Goal: Task Accomplishment & Management: Manage account settings

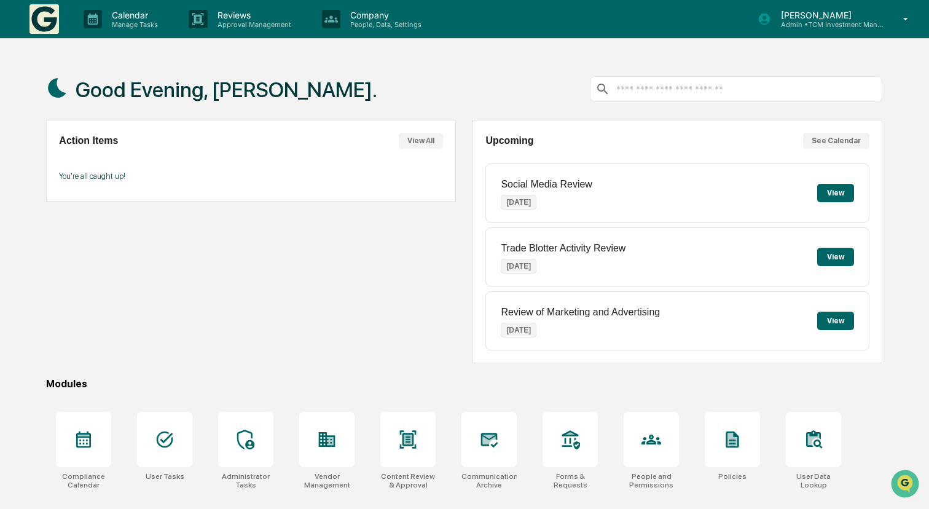
click at [869, 23] on p "Admin • TCM Investment Management" at bounding box center [828, 24] width 114 height 9
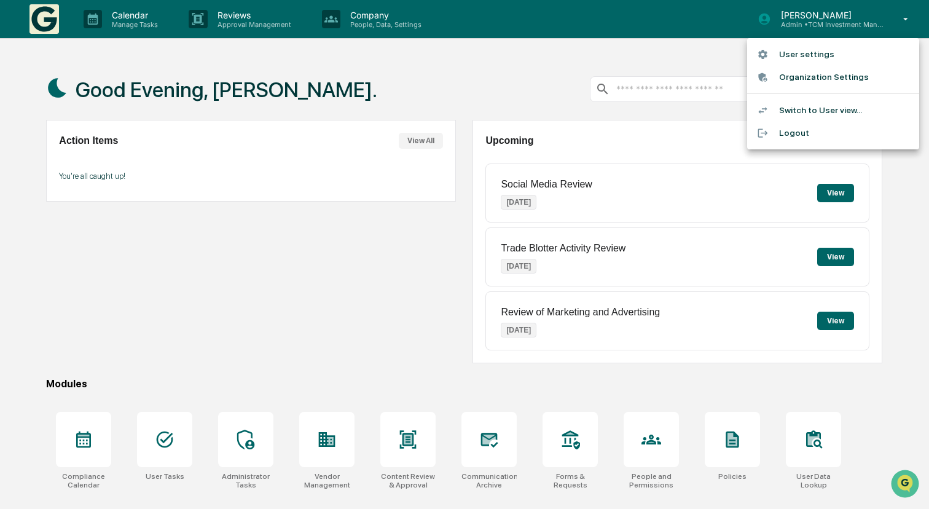
click at [832, 51] on li "User settings" at bounding box center [833, 54] width 172 height 23
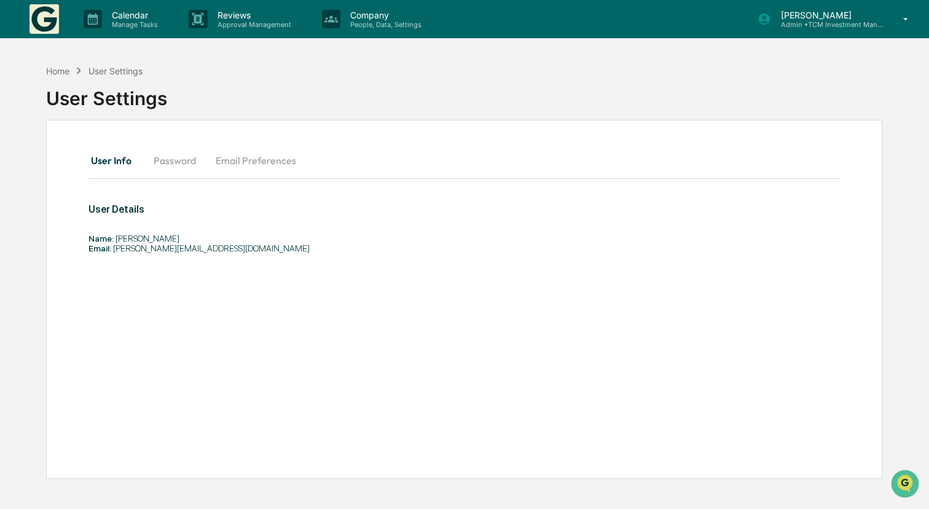
click at [172, 160] on button "Password" at bounding box center [175, 161] width 62 height 30
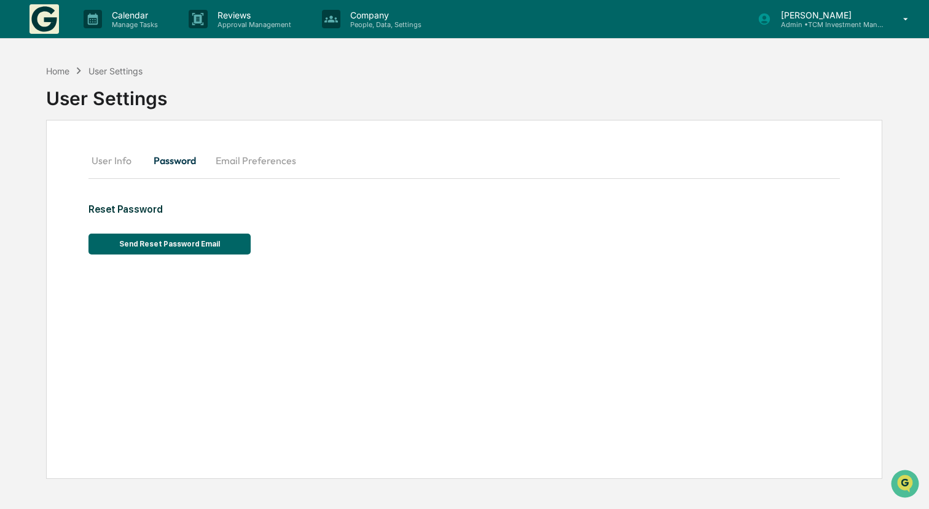
click at [232, 155] on button "Email Preferences" at bounding box center [256, 161] width 100 height 30
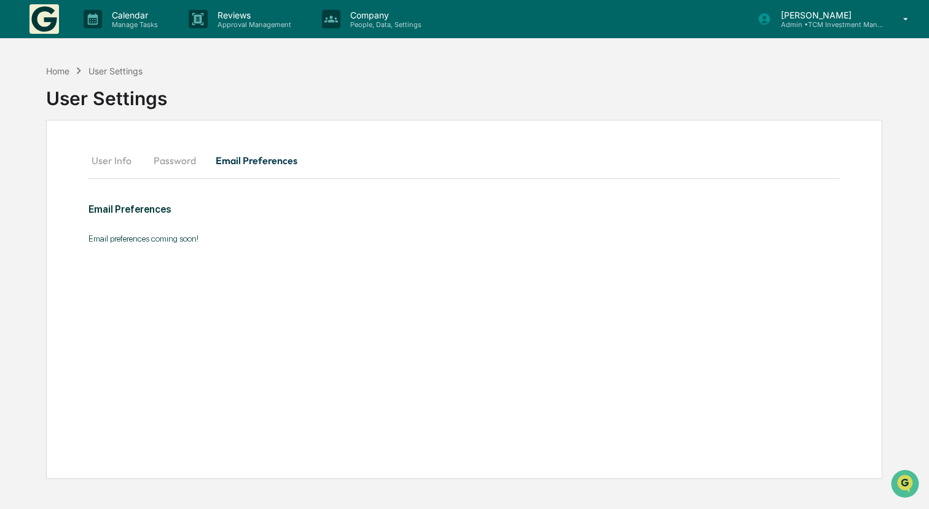
click at [115, 162] on button "User Info" at bounding box center [116, 161] width 55 height 30
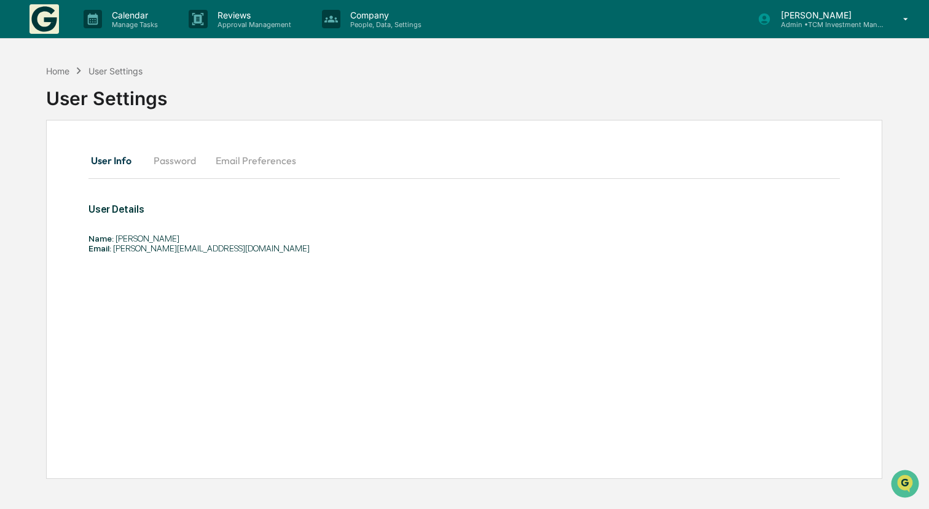
click at [879, 21] on p "Admin • TCM Investment Management" at bounding box center [828, 24] width 114 height 9
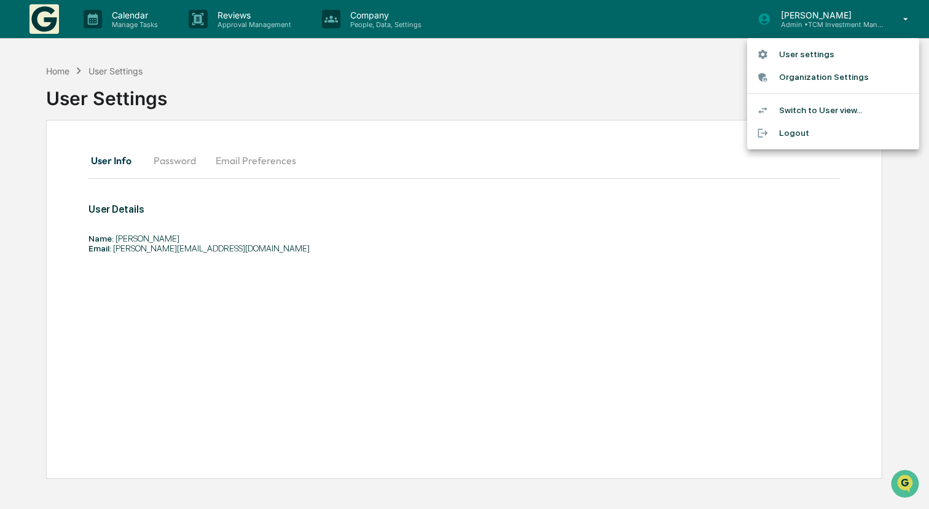
click at [843, 80] on li "Organization Settings" at bounding box center [833, 77] width 172 height 23
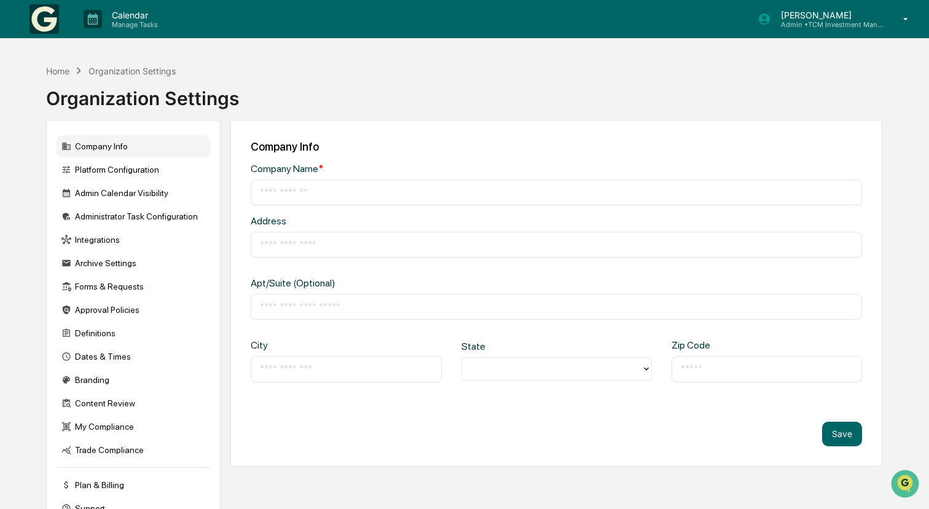
type input "**********"
type input "********"
type input "*****"
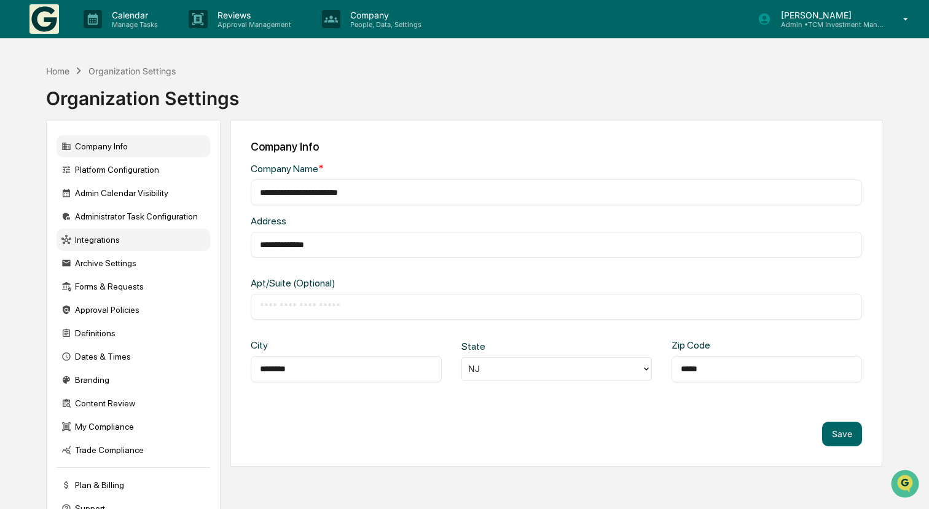
click at [121, 236] on div "Integrations" at bounding box center [134, 240] width 154 height 22
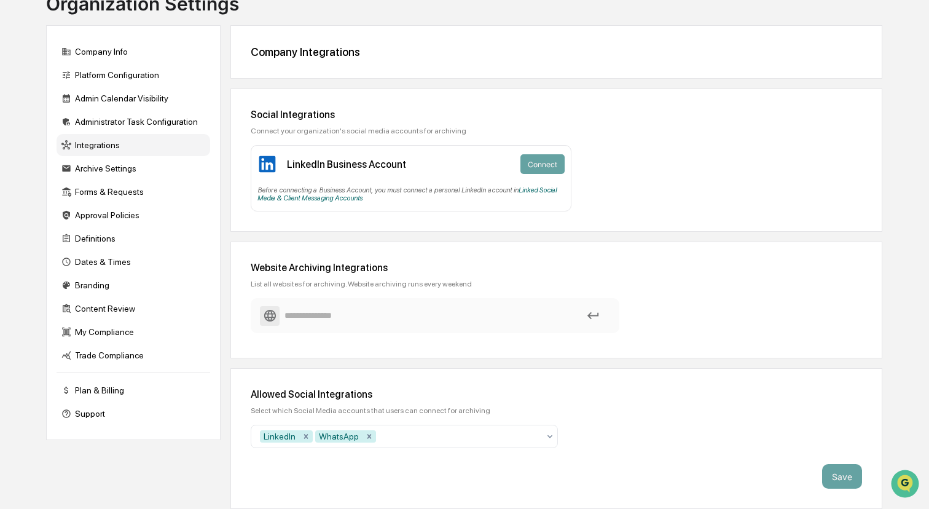
scroll to position [108, 0]
click at [125, 274] on div "Branding" at bounding box center [134, 285] width 154 height 22
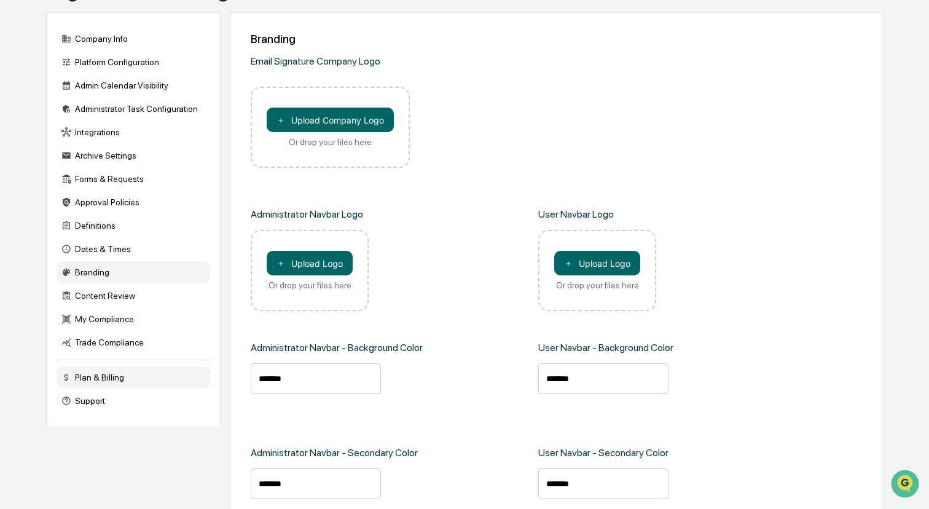
click at [130, 373] on div "Plan & Billing" at bounding box center [134, 377] width 154 height 22
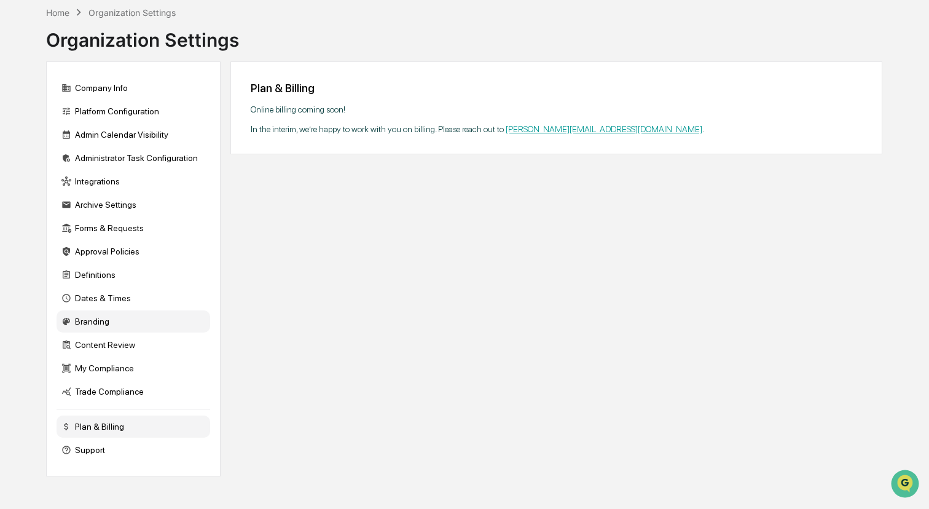
click at [116, 310] on div "Branding" at bounding box center [134, 321] width 154 height 22
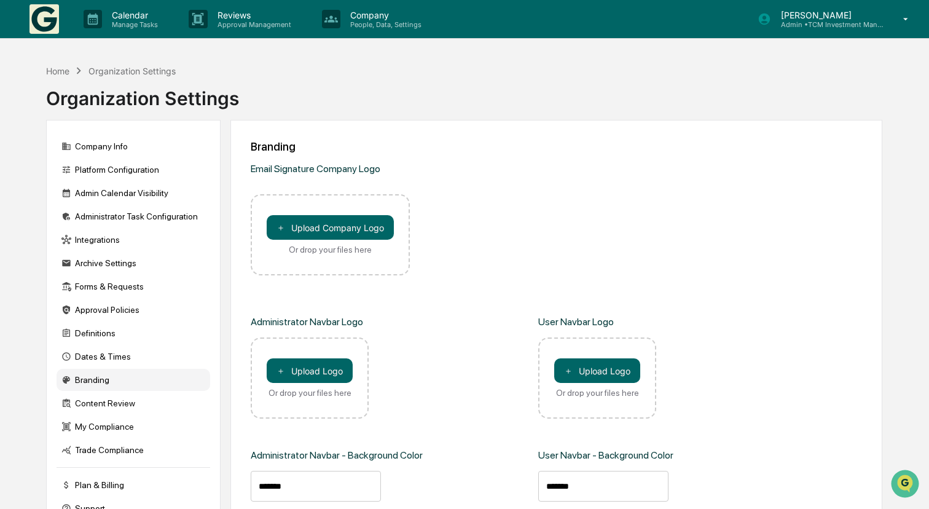
scroll to position [0, 0]
